Goal: Information Seeking & Learning: Learn about a topic

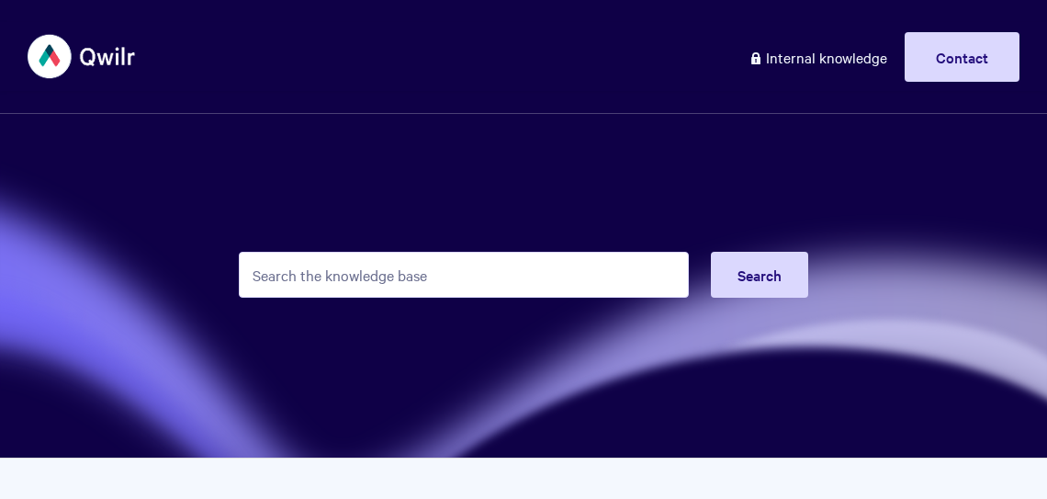
click at [421, 288] on input "Search the knowledge base" at bounding box center [464, 275] width 450 height 46
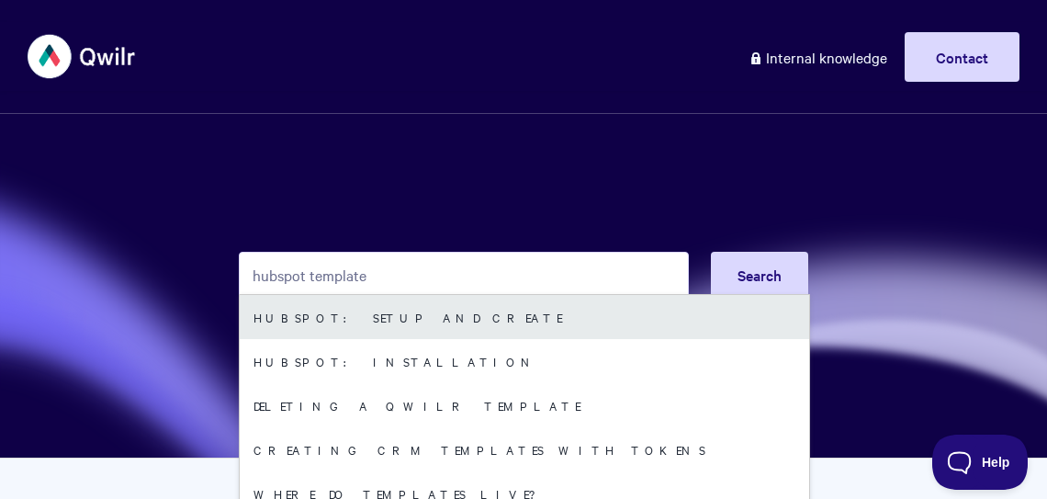
type input "hubspot template"
click at [361, 314] on link "HubSpot: Setup and Create" at bounding box center [524, 317] width 569 height 44
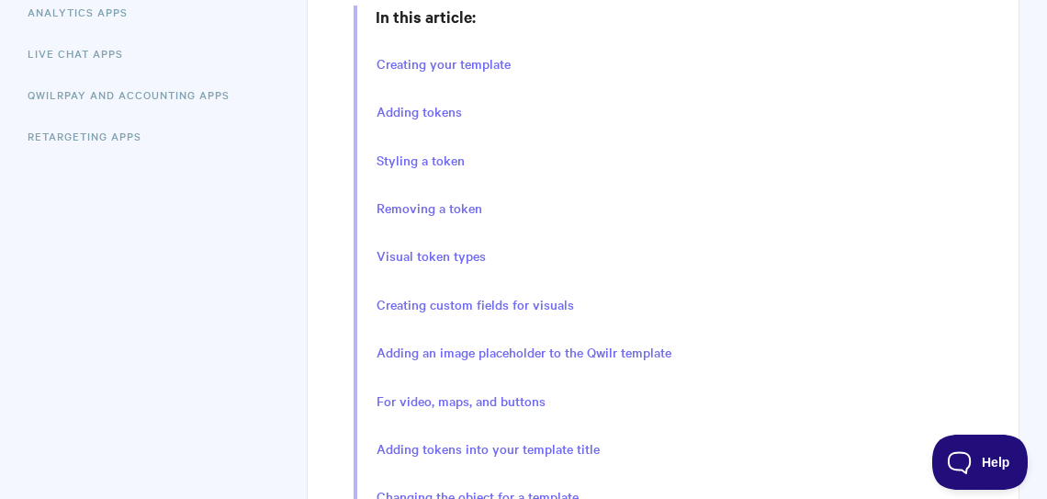
scroll to position [462, 0]
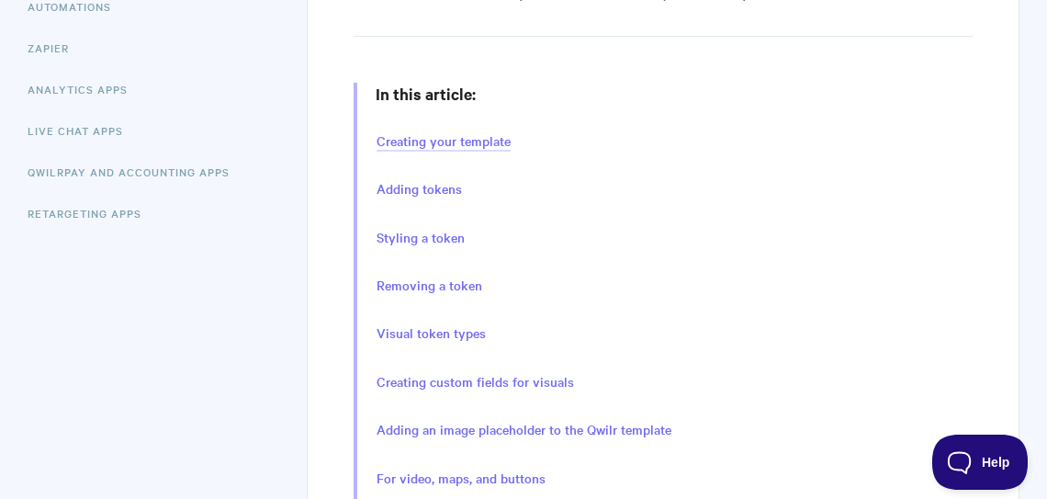
click at [441, 137] on link "Creating your template" at bounding box center [443, 141] width 134 height 20
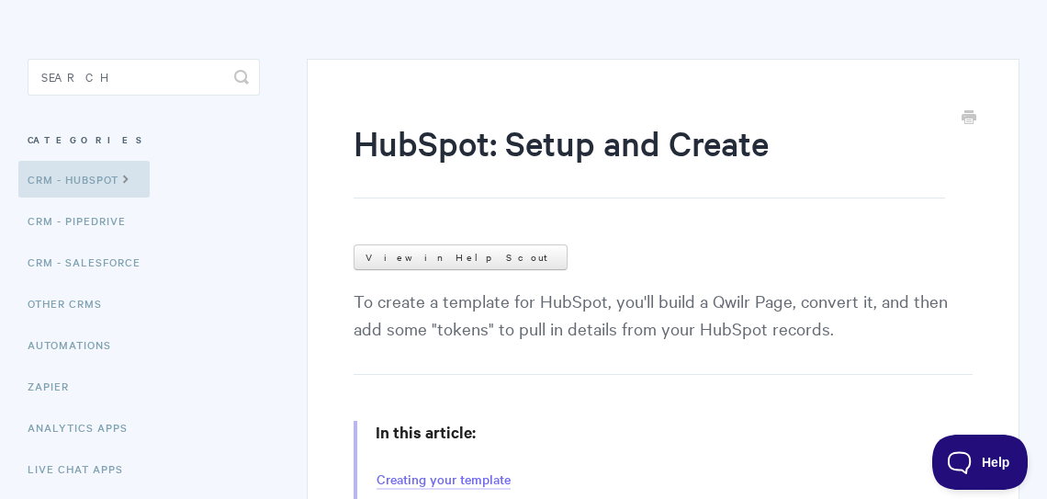
scroll to position [225, 0]
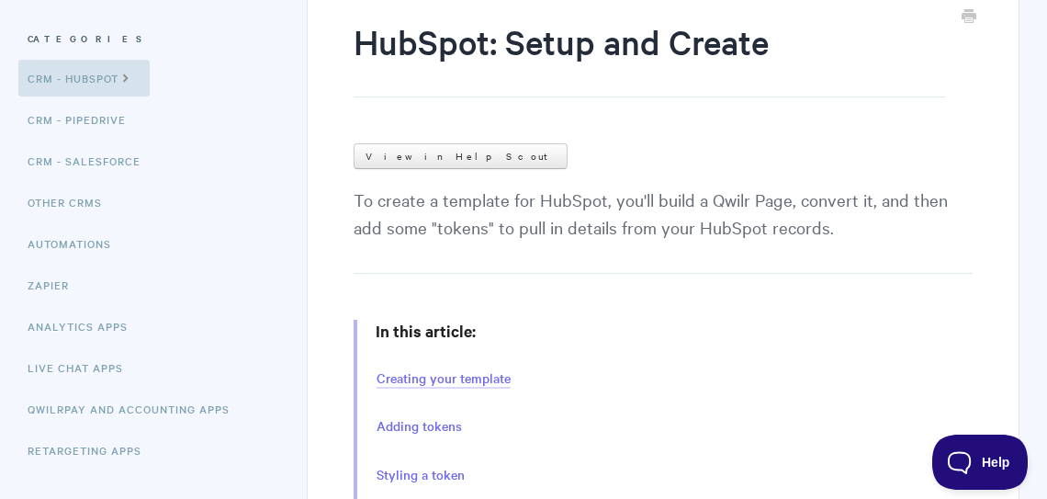
click at [433, 376] on link "Creating your template" at bounding box center [443, 378] width 134 height 20
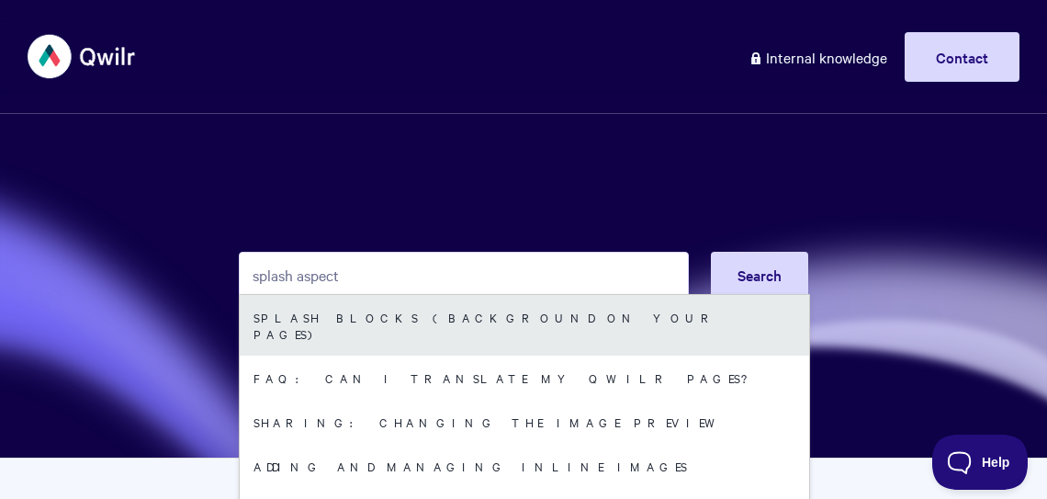
type input "splash aspect"
click at [362, 322] on link "Splash Blocks (Background on your Pages)" at bounding box center [524, 325] width 569 height 61
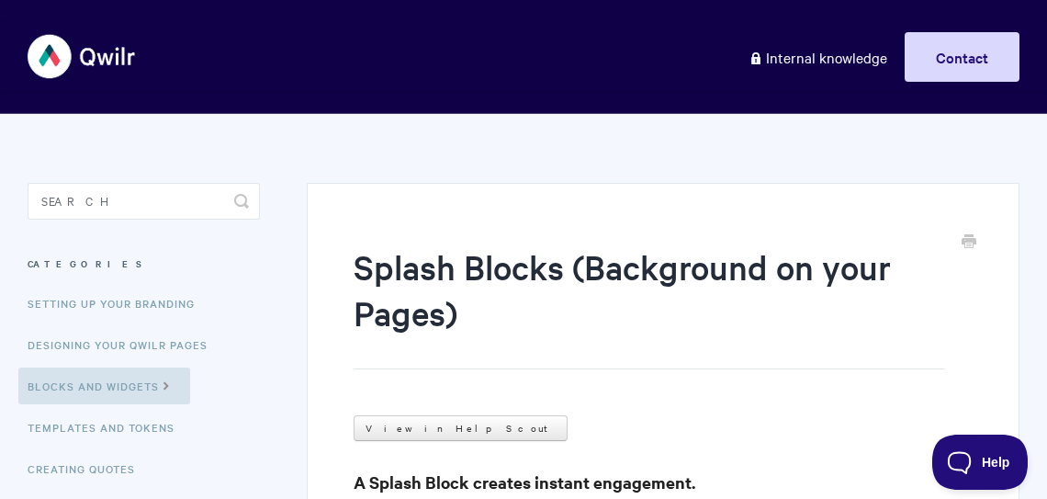
scroll to position [7231, 0]
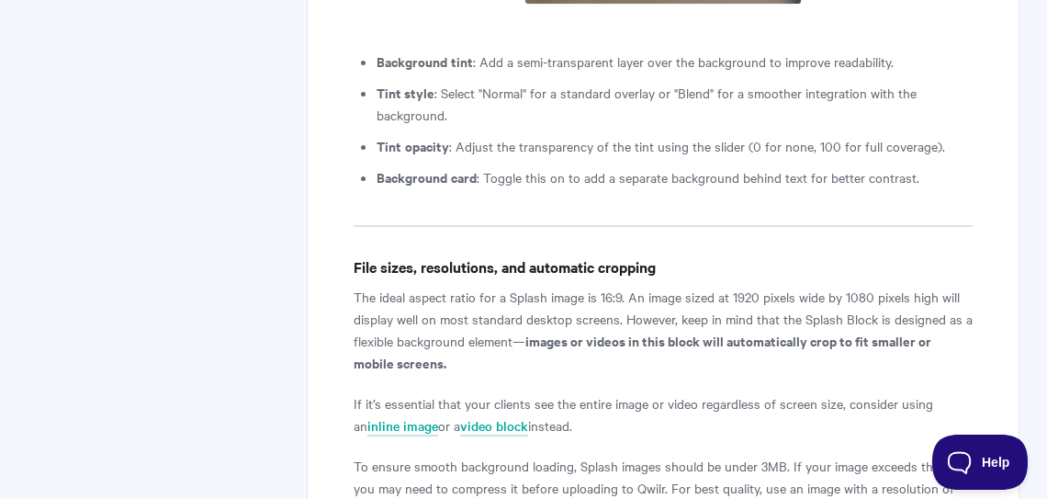
click at [353, 255] on h4 "File sizes, resolutions, and automatic cropping" at bounding box center [662, 266] width 619 height 23
click at [356, 286] on p "The ideal aspect ratio for a Splash image is 16:9. An image sized at 1920 pixel…" at bounding box center [662, 330] width 619 height 88
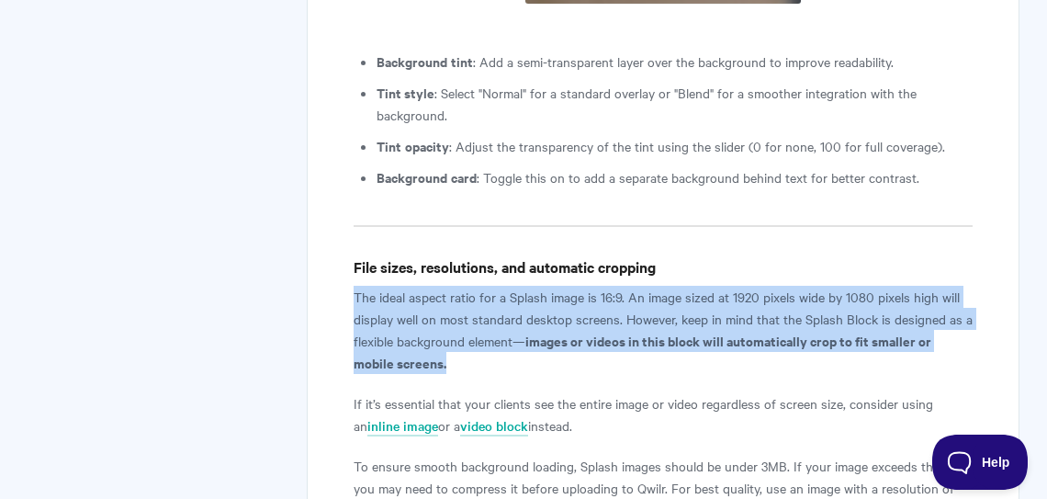
drag, startPoint x: 355, startPoint y: 249, endPoint x: 503, endPoint y: 313, distance: 161.2
click at [503, 313] on p "The ideal aspect ratio for a Splash image is 16:9. An image sized at 1920 pixel…" at bounding box center [662, 330] width 619 height 88
copy p "The ideal aspect ratio for a Splash image is 16:9. An image sized at 1920 pixel…"
